Goal: Obtain resource: Download file/media

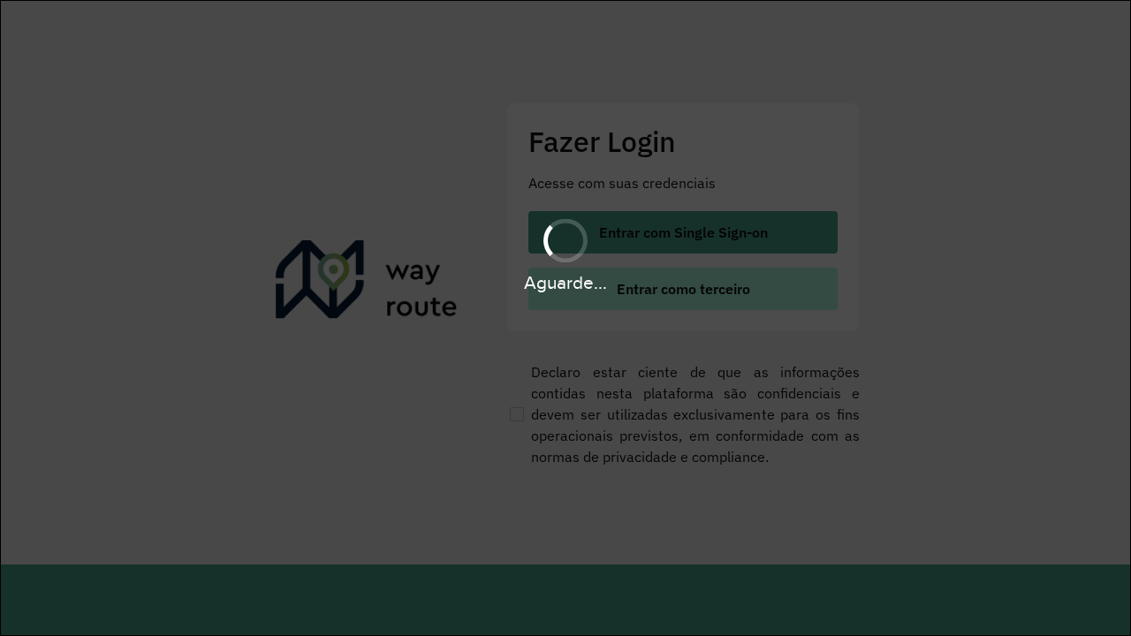
click at [681, 289] on span "Entrar como terceiro" at bounding box center [683, 289] width 133 height 14
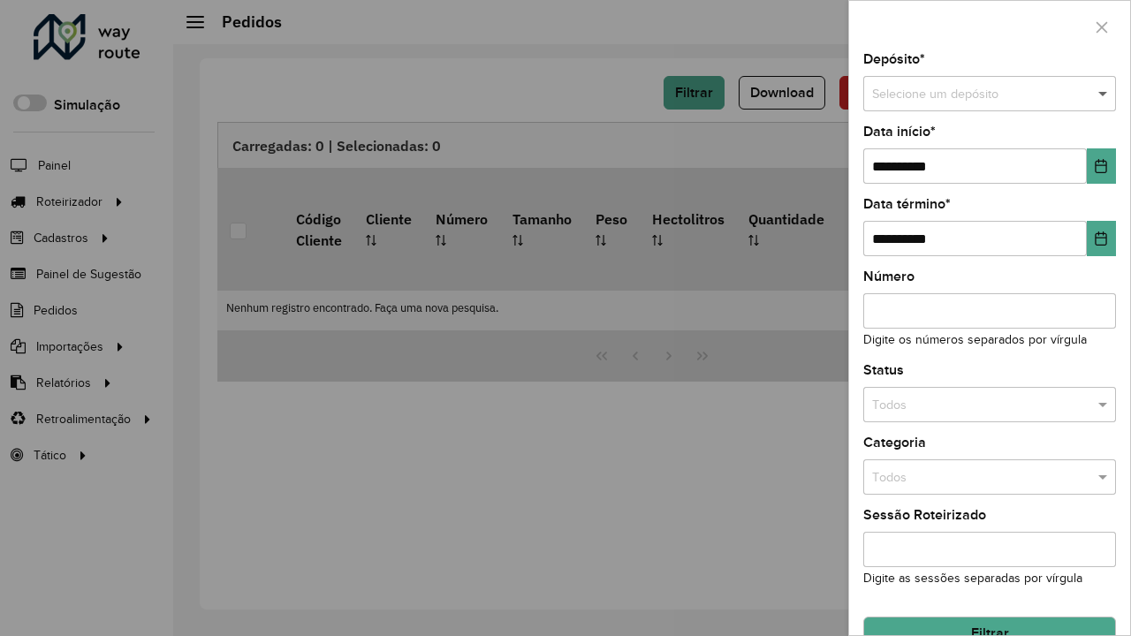
click at [1105, 85] on span at bounding box center [1105, 94] width 22 height 19
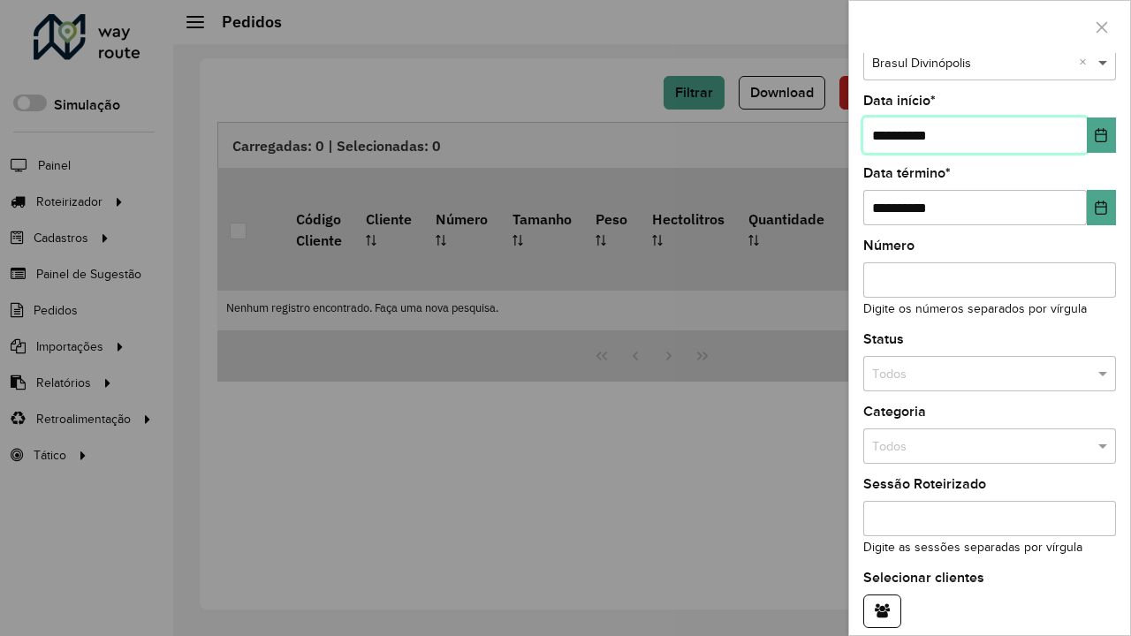
type input "**********"
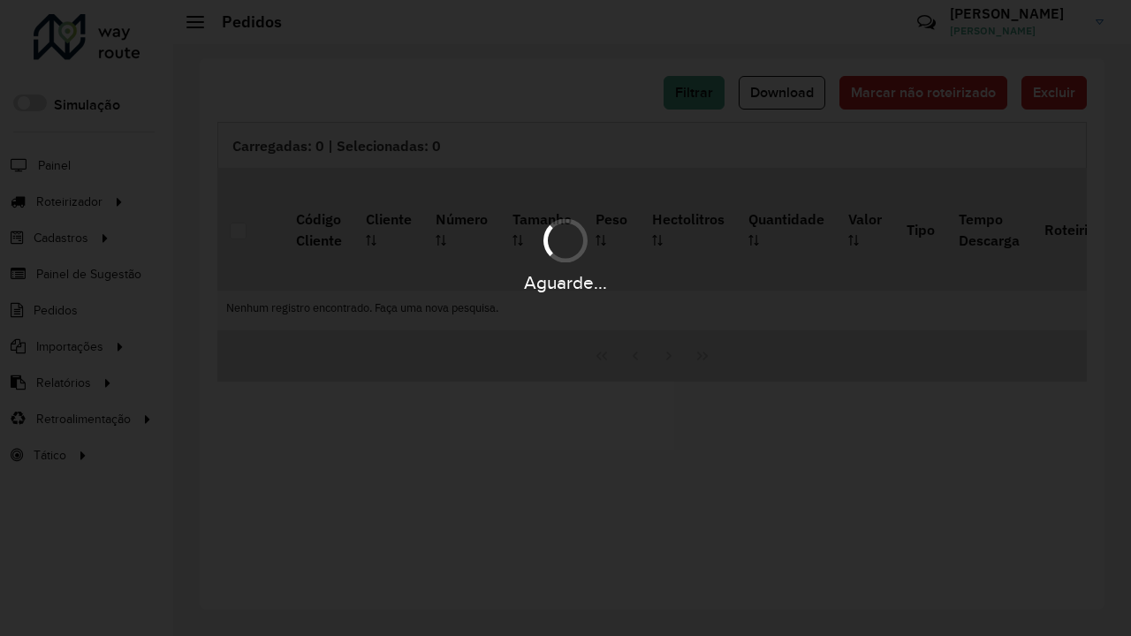
scroll to position [108, 0]
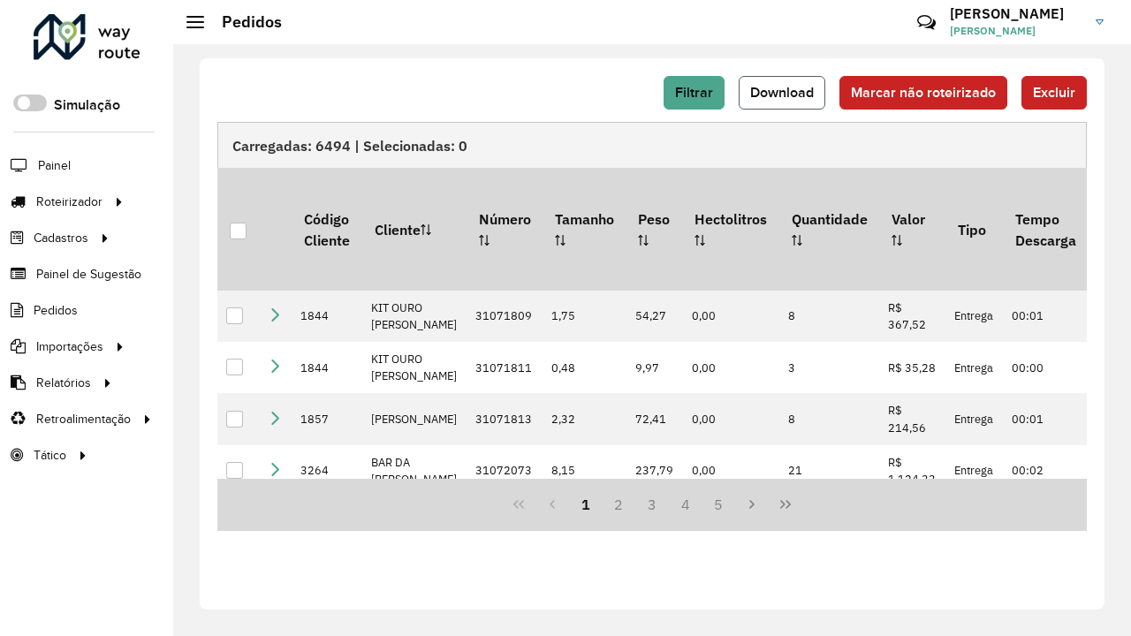
click at [782, 93] on span "Download" at bounding box center [782, 92] width 64 height 15
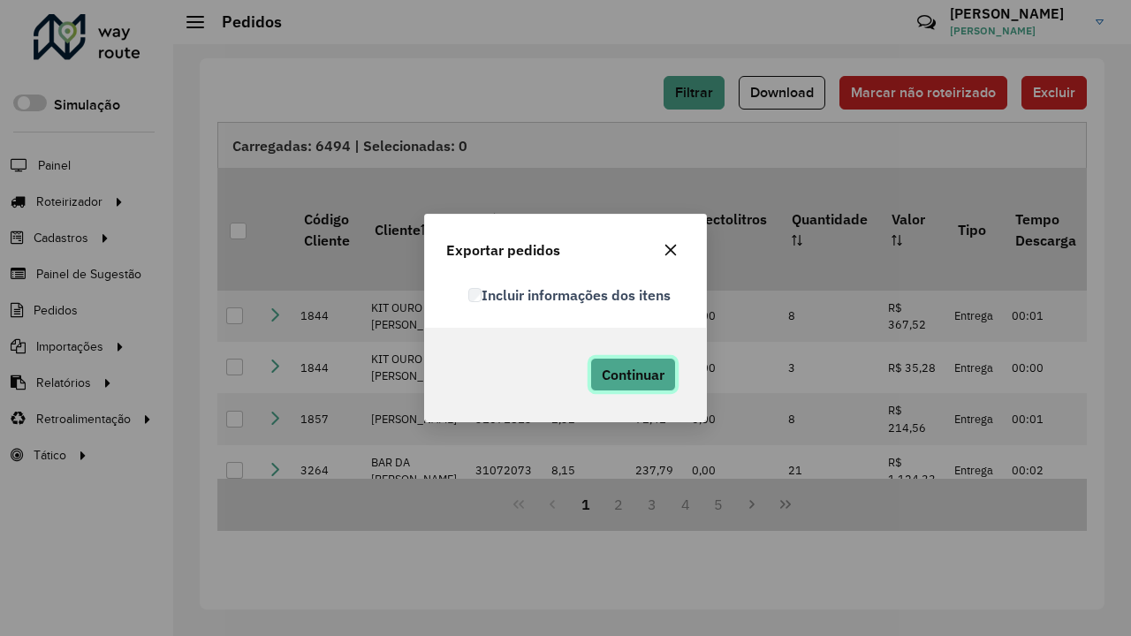
click at [633, 375] on span "Continuar" at bounding box center [633, 375] width 63 height 18
